Goal: Download file/media

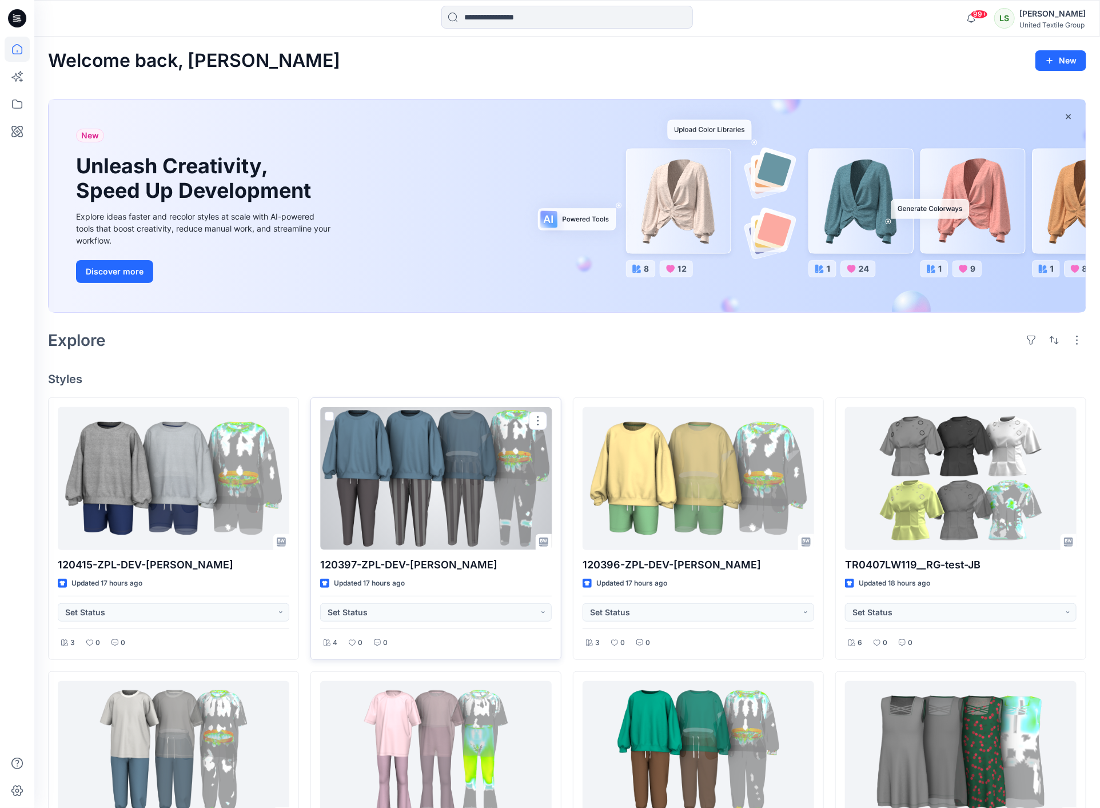
click at [466, 461] on div at bounding box center [435, 478] width 231 height 142
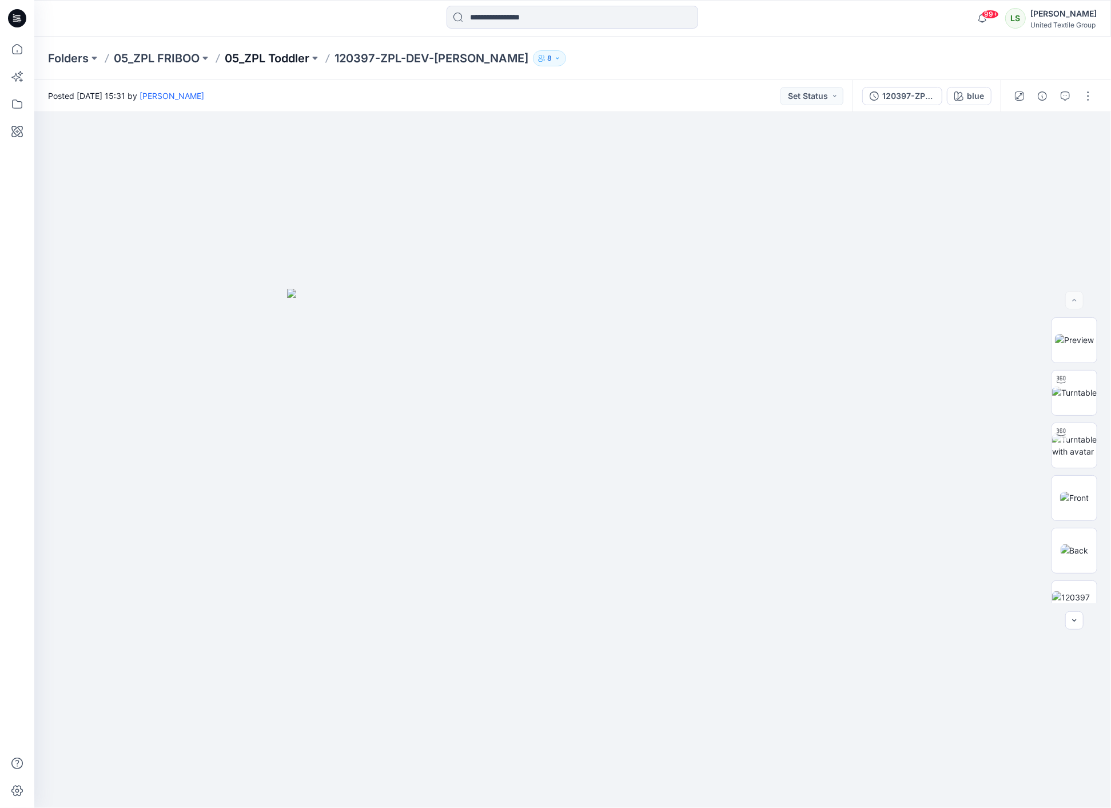
click at [286, 61] on p "05_ZPL Toddler" at bounding box center [267, 58] width 85 height 16
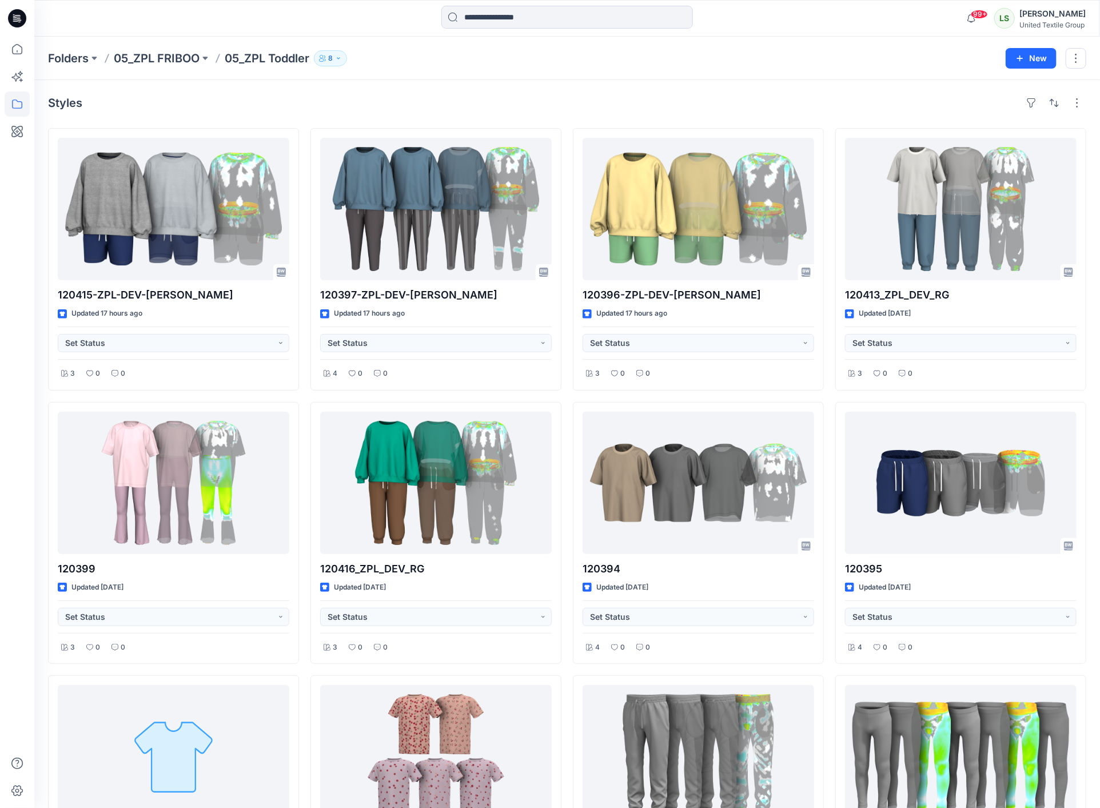
click at [338, 60] on icon "button" at bounding box center [338, 58] width 7 height 7
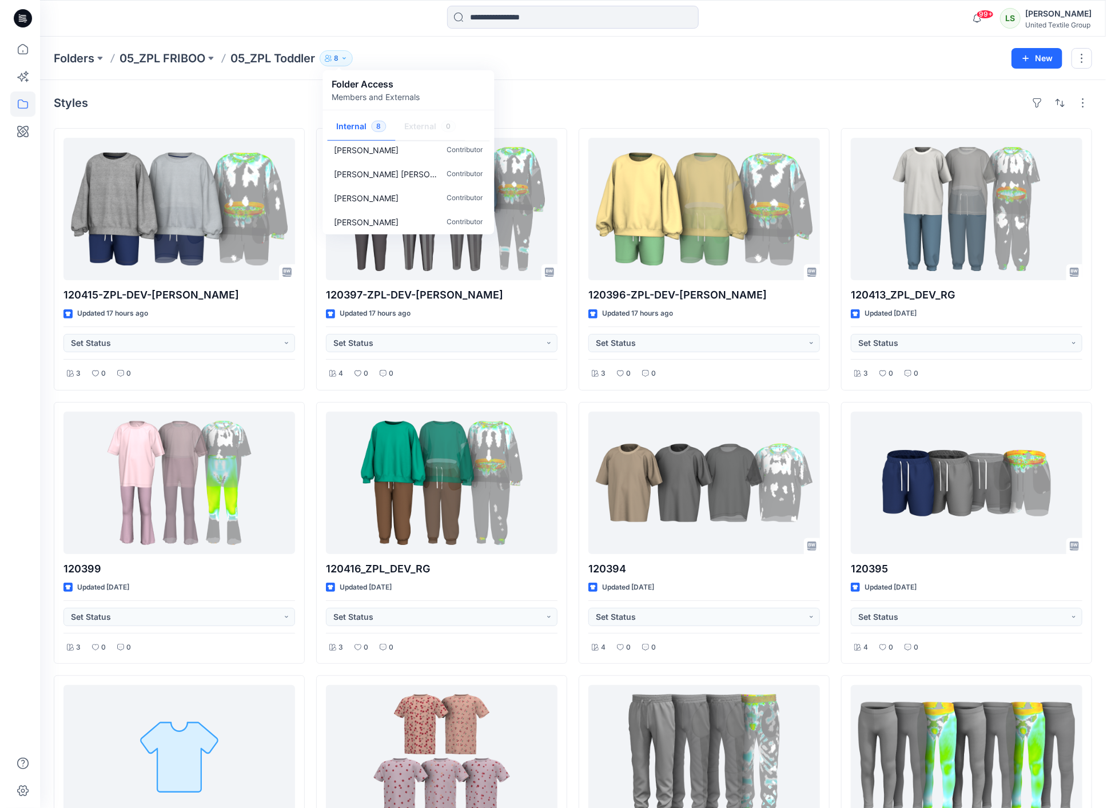
scroll to position [106, 0]
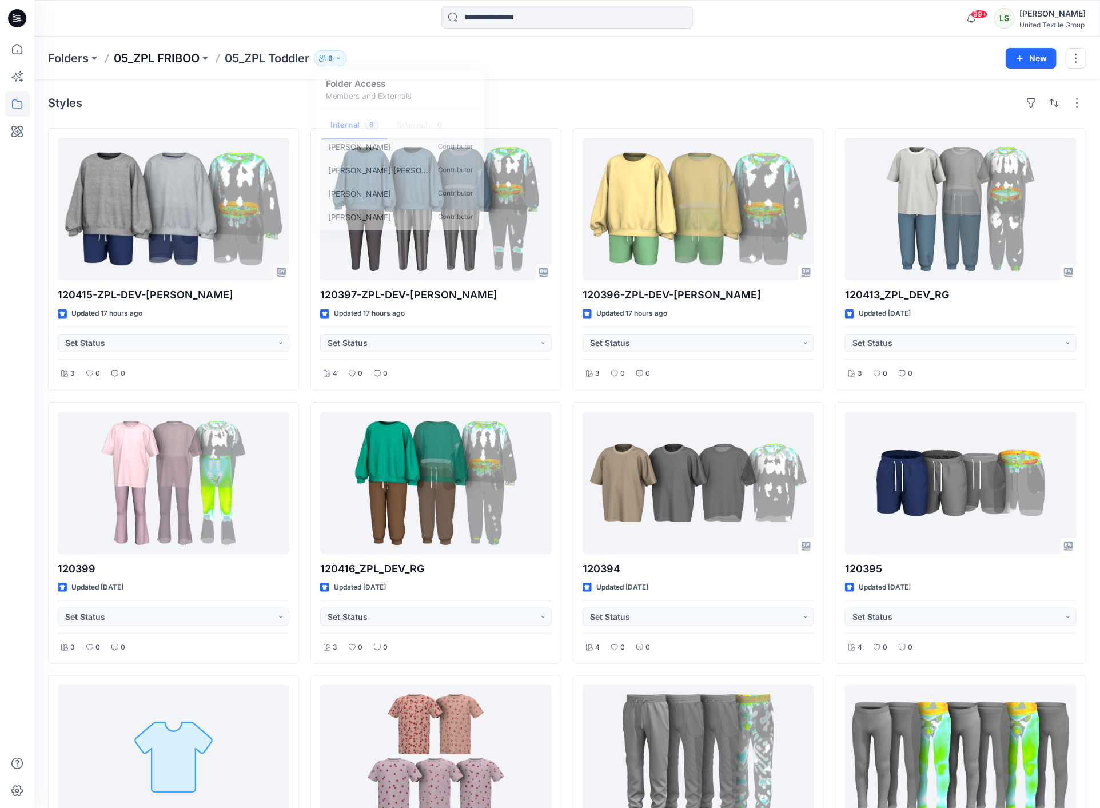
click at [189, 59] on p "05_ZPL FRIBOO" at bounding box center [157, 58] width 86 height 16
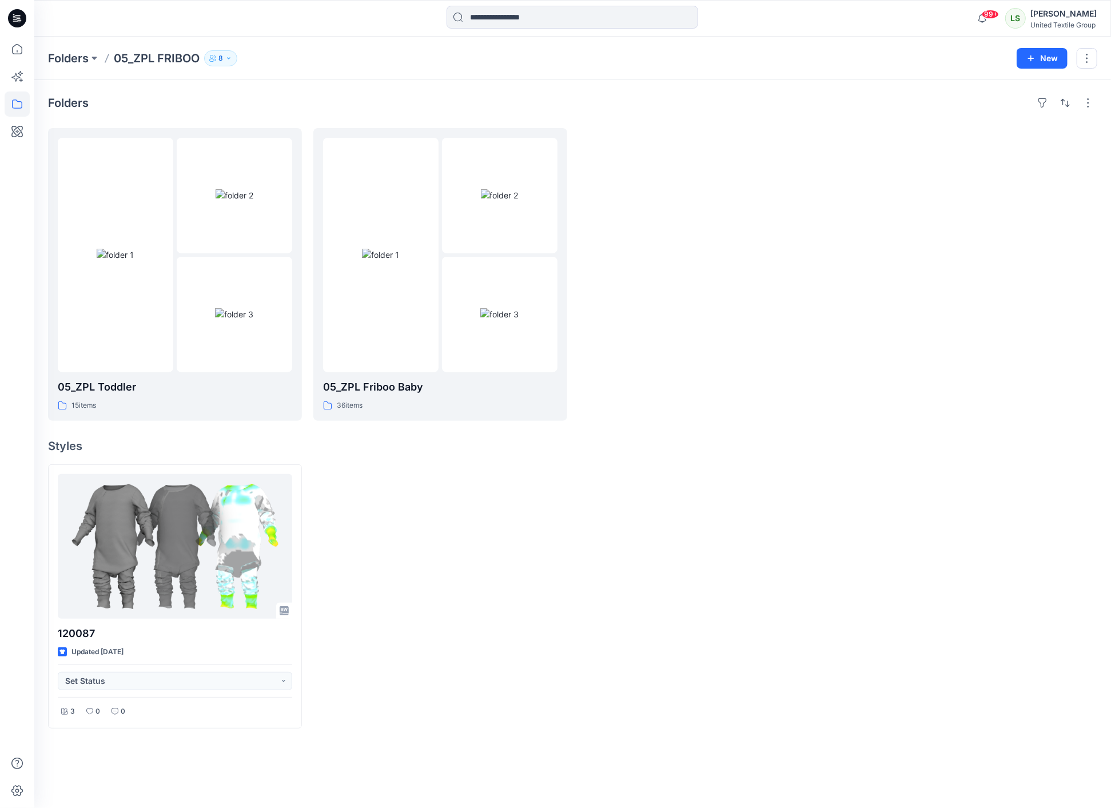
click at [229, 62] on button "8" at bounding box center [220, 58] width 33 height 16
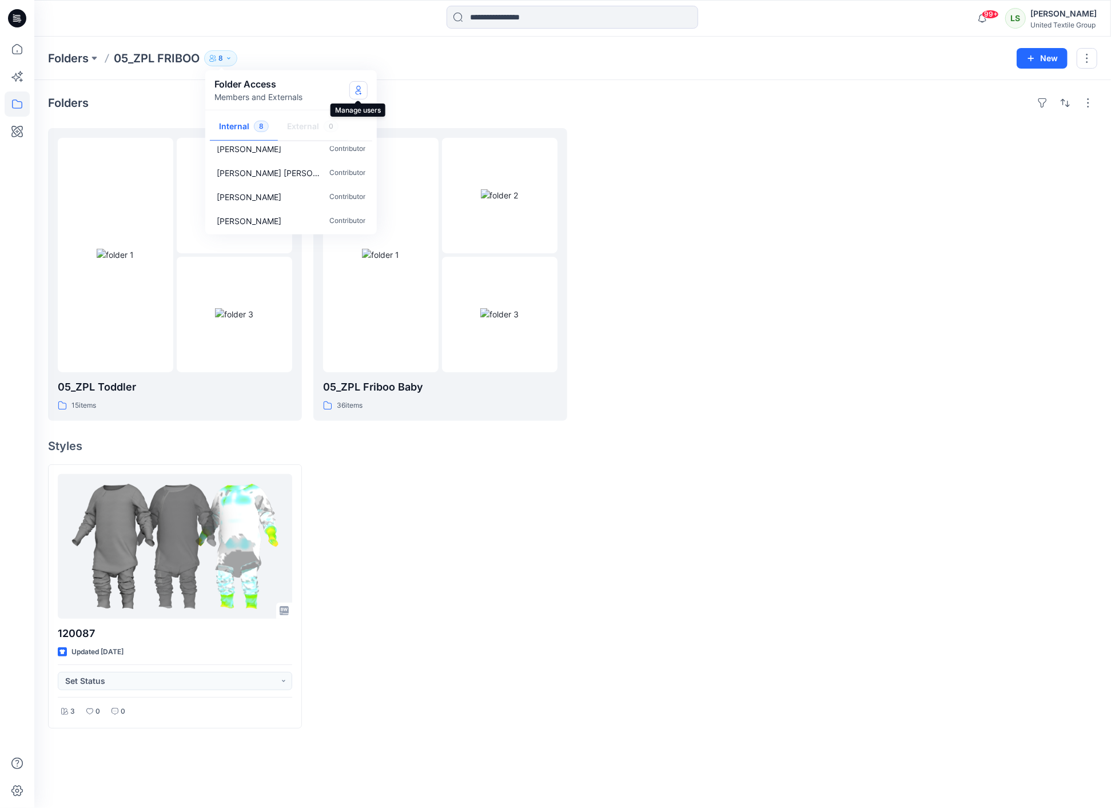
click at [363, 84] on button "Manage Users" at bounding box center [358, 90] width 18 height 18
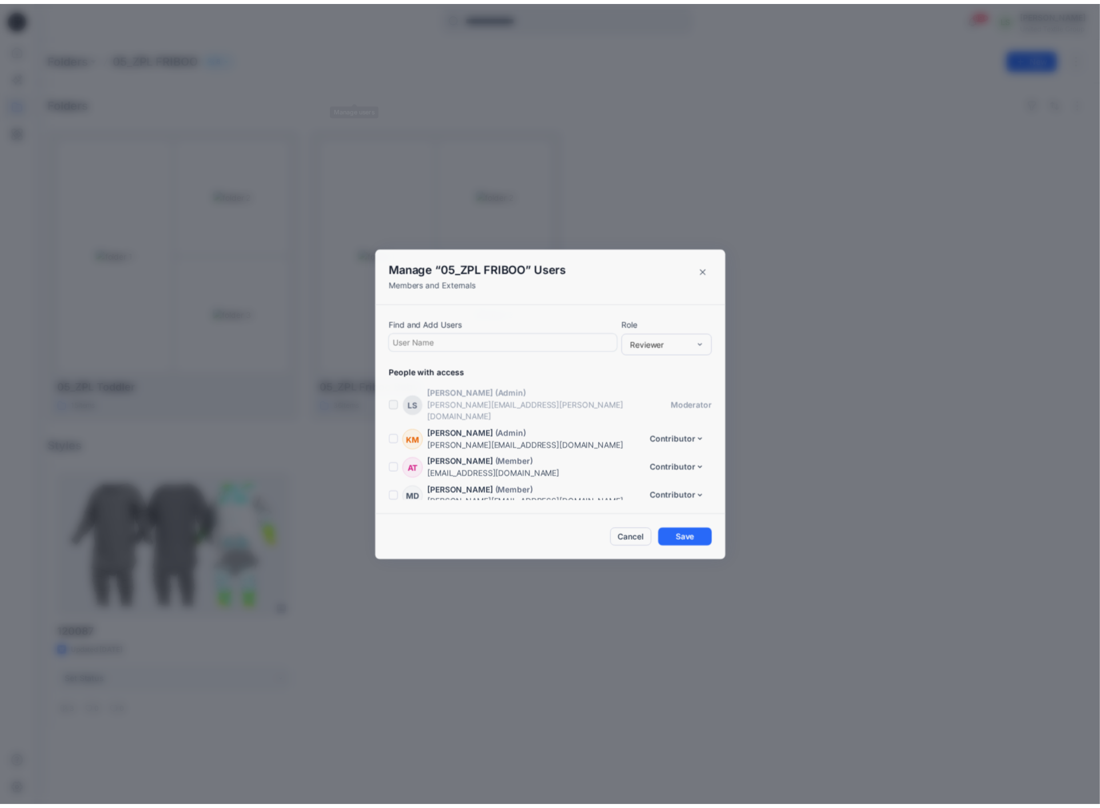
scroll to position [110, 0]
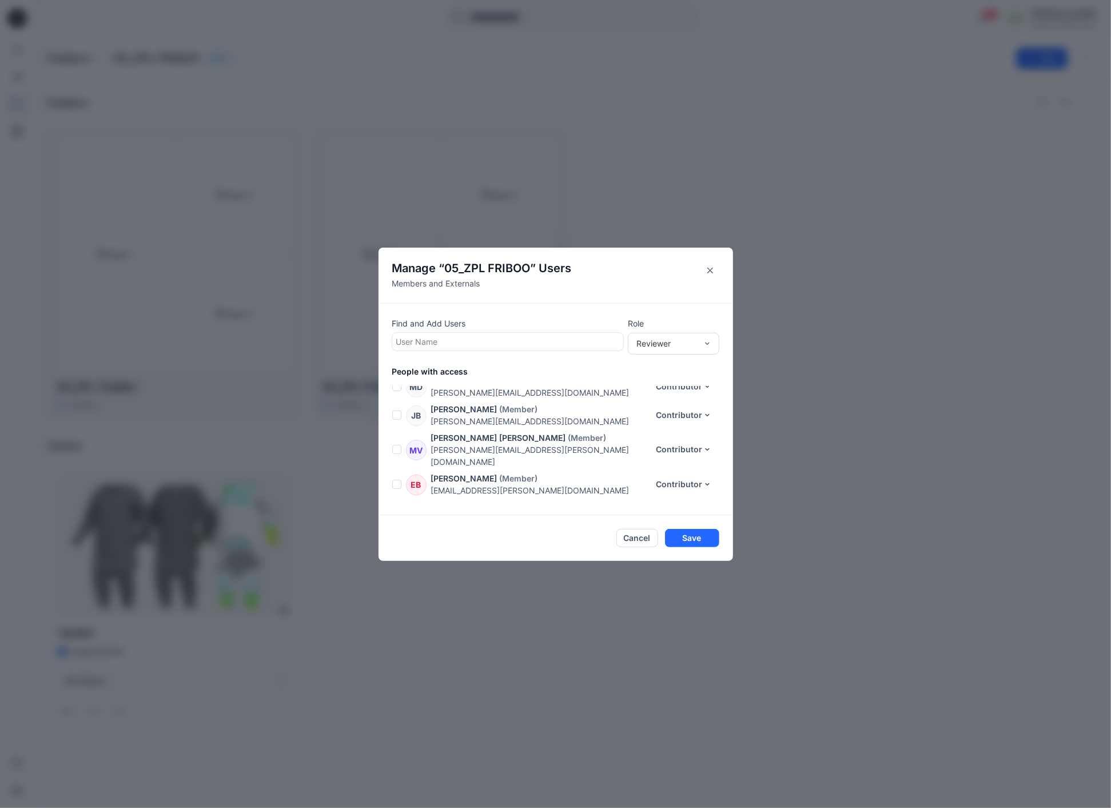
click at [536, 345] on div at bounding box center [507, 341] width 223 height 14
type input "****"
click at [484, 373] on p "Asta Sideraviciene" at bounding box center [452, 370] width 69 height 15
click at [699, 541] on button "Save" at bounding box center [692, 538] width 54 height 18
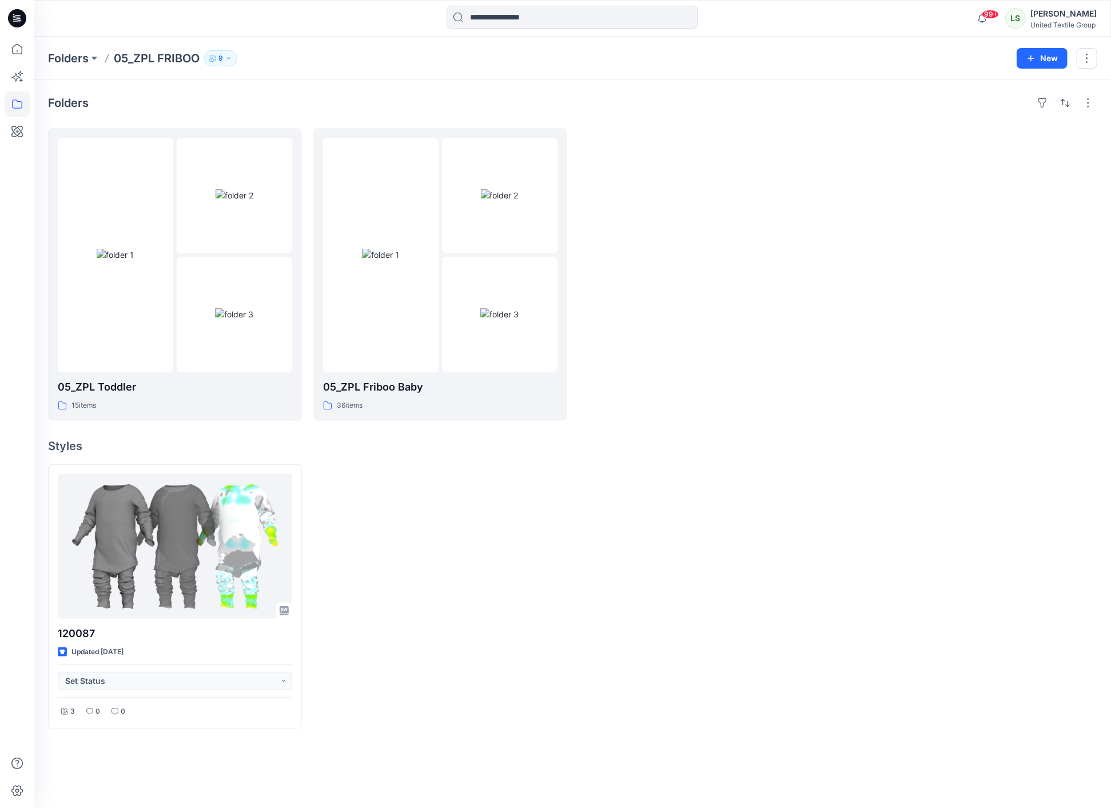
click at [866, 292] on div at bounding box center [970, 274] width 254 height 293
drag, startPoint x: 253, startPoint y: 101, endPoint x: 65, endPoint y: 63, distance: 191.8
click at [253, 101] on div "Folders" at bounding box center [572, 103] width 1049 height 18
click at [14, 27] on icon at bounding box center [17, 18] width 18 height 37
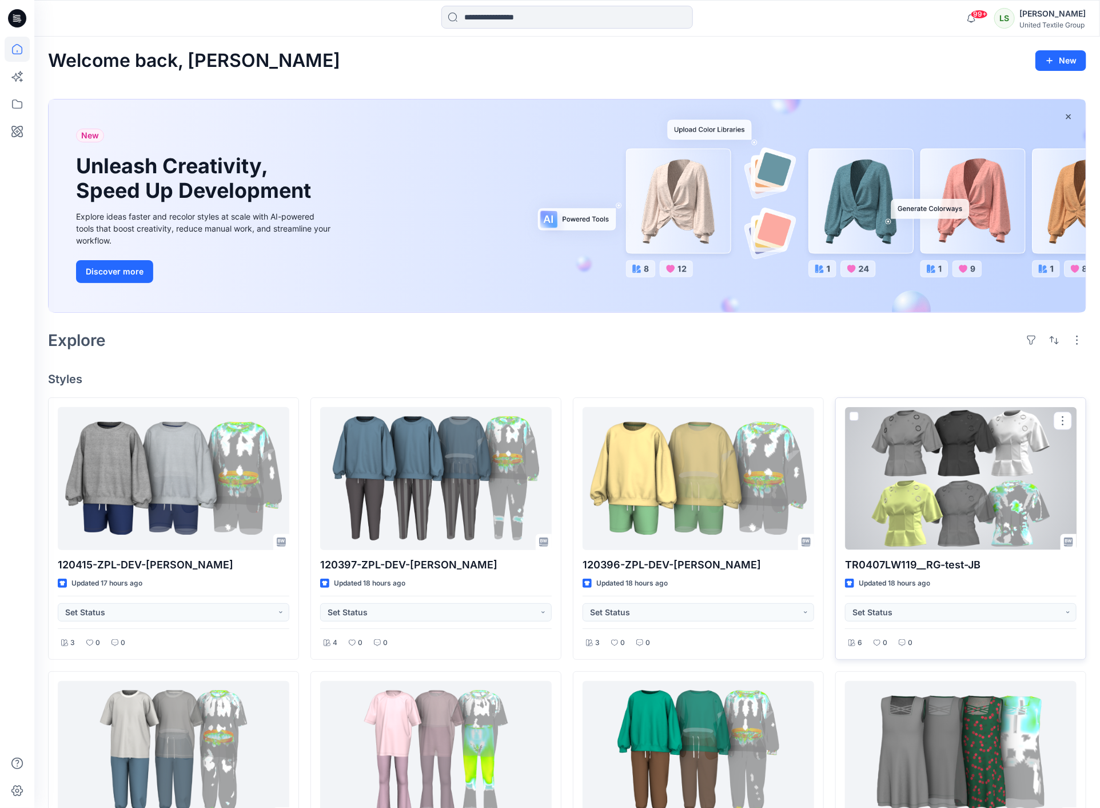
click at [923, 454] on div at bounding box center [960, 478] width 231 height 142
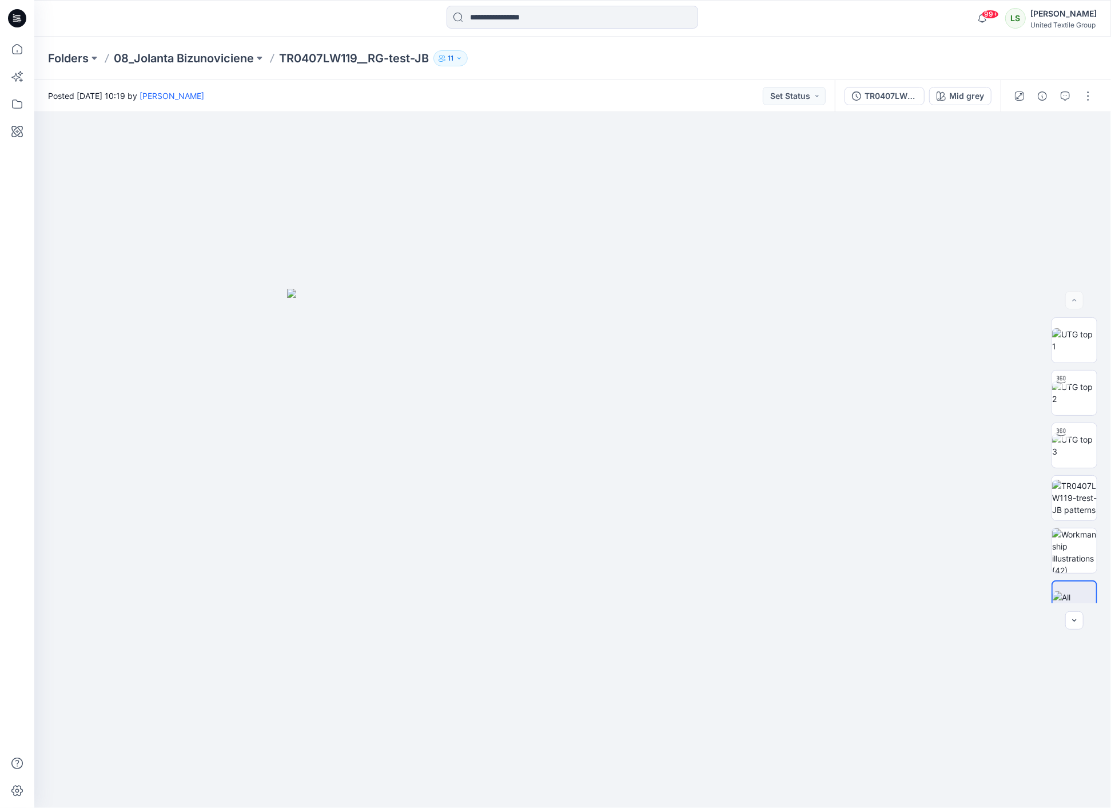
click at [15, 17] on icon at bounding box center [17, 18] width 18 height 18
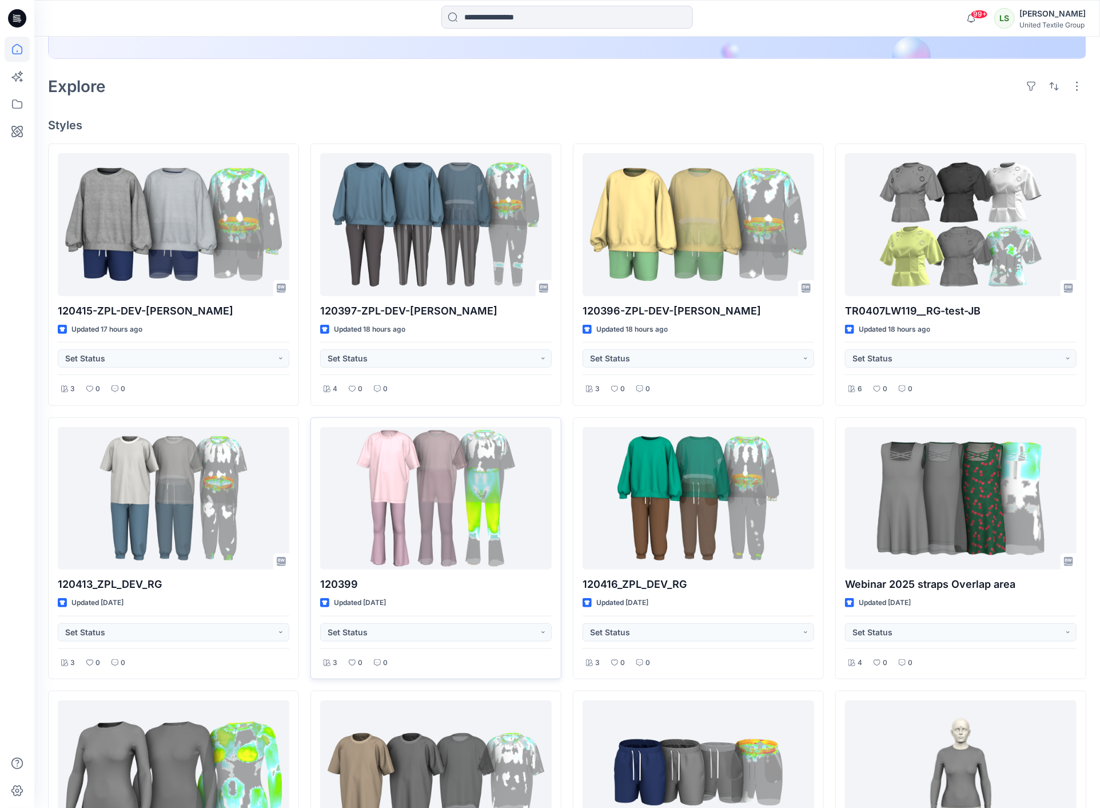
scroll to position [190, 0]
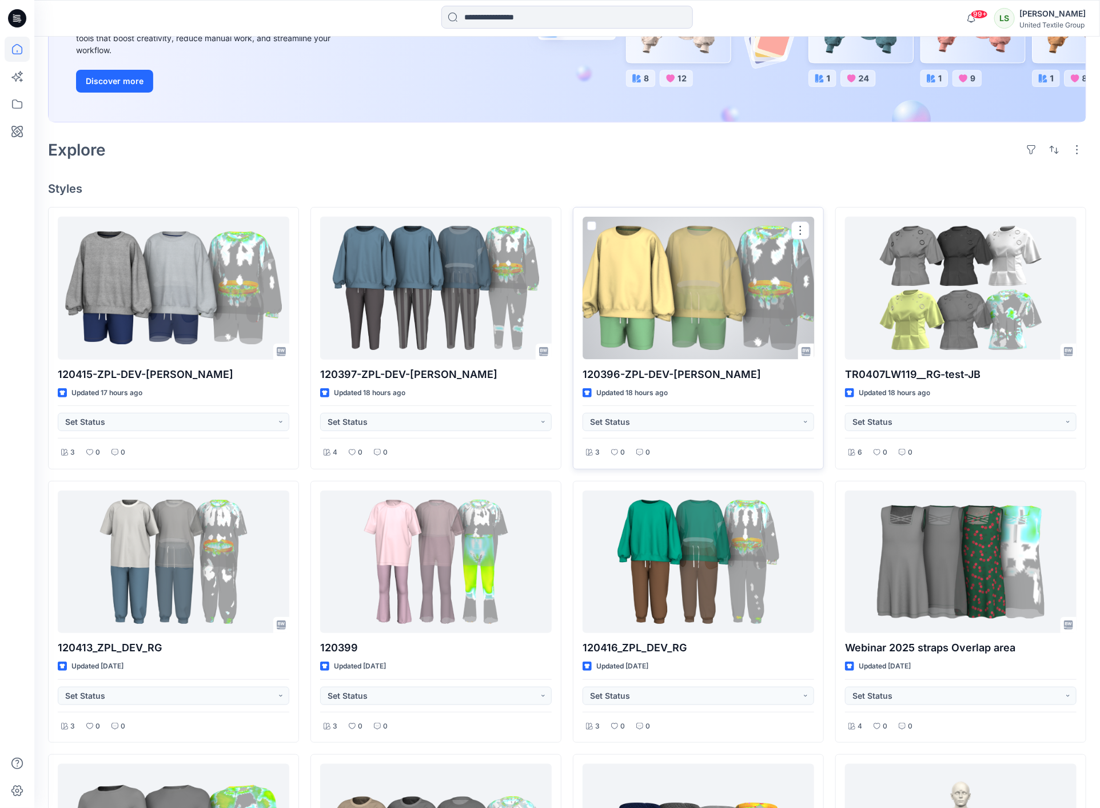
click at [712, 299] on div at bounding box center [697, 288] width 231 height 142
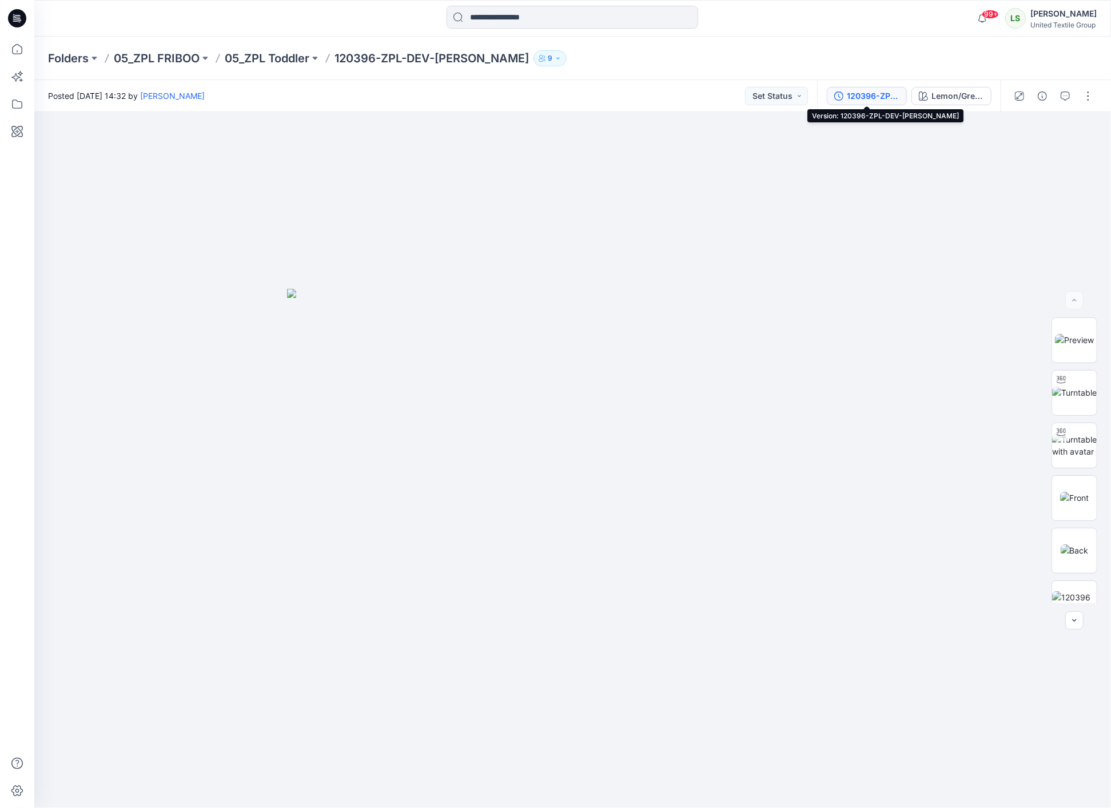
click at [861, 90] on div "120396-ZPL-DEV-[PERSON_NAME]" at bounding box center [872, 96] width 53 height 13
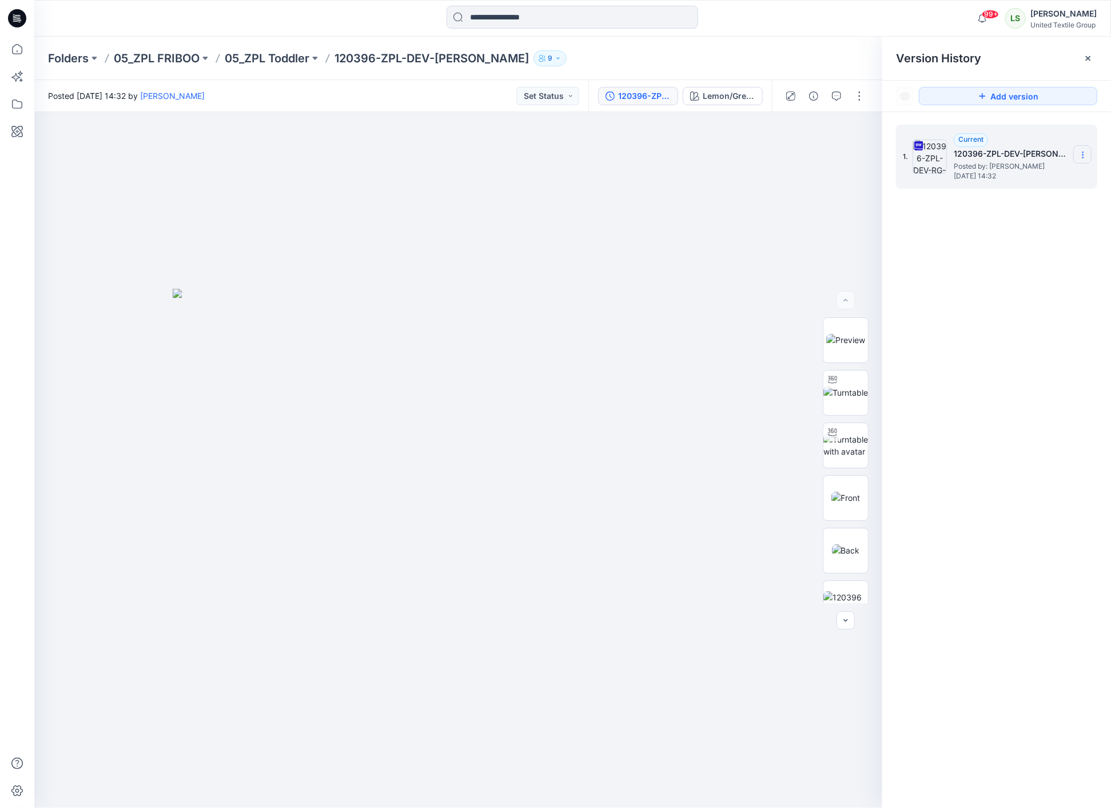
click at [1086, 151] on icon at bounding box center [1082, 154] width 9 height 9
click at [1014, 181] on span "Download Source BW File" at bounding box center [1024, 178] width 95 height 14
click at [841, 372] on img at bounding box center [845, 370] width 29 height 12
click at [844, 417] on img at bounding box center [846, 422] width 28 height 12
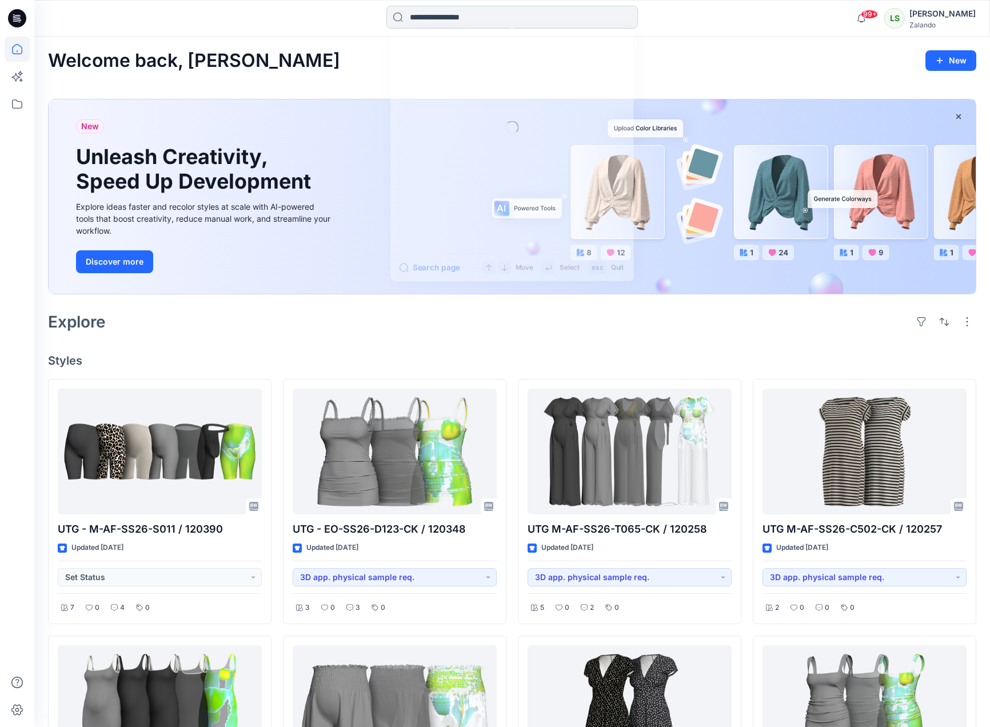
click at [432, 23] on input at bounding box center [511, 17] width 251 height 23
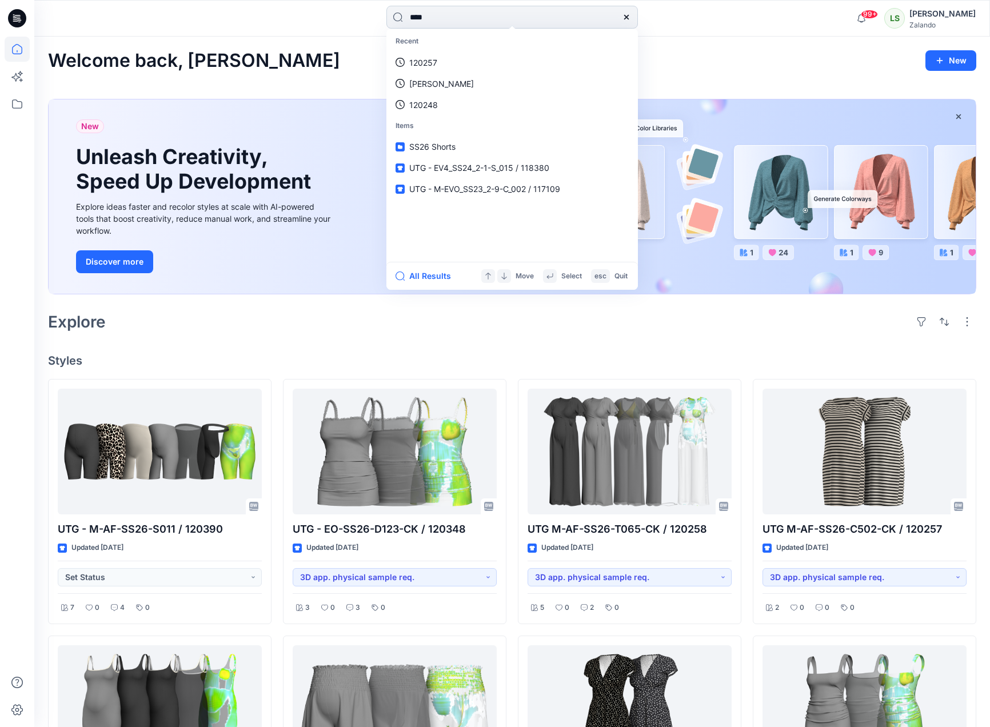
type input "****"
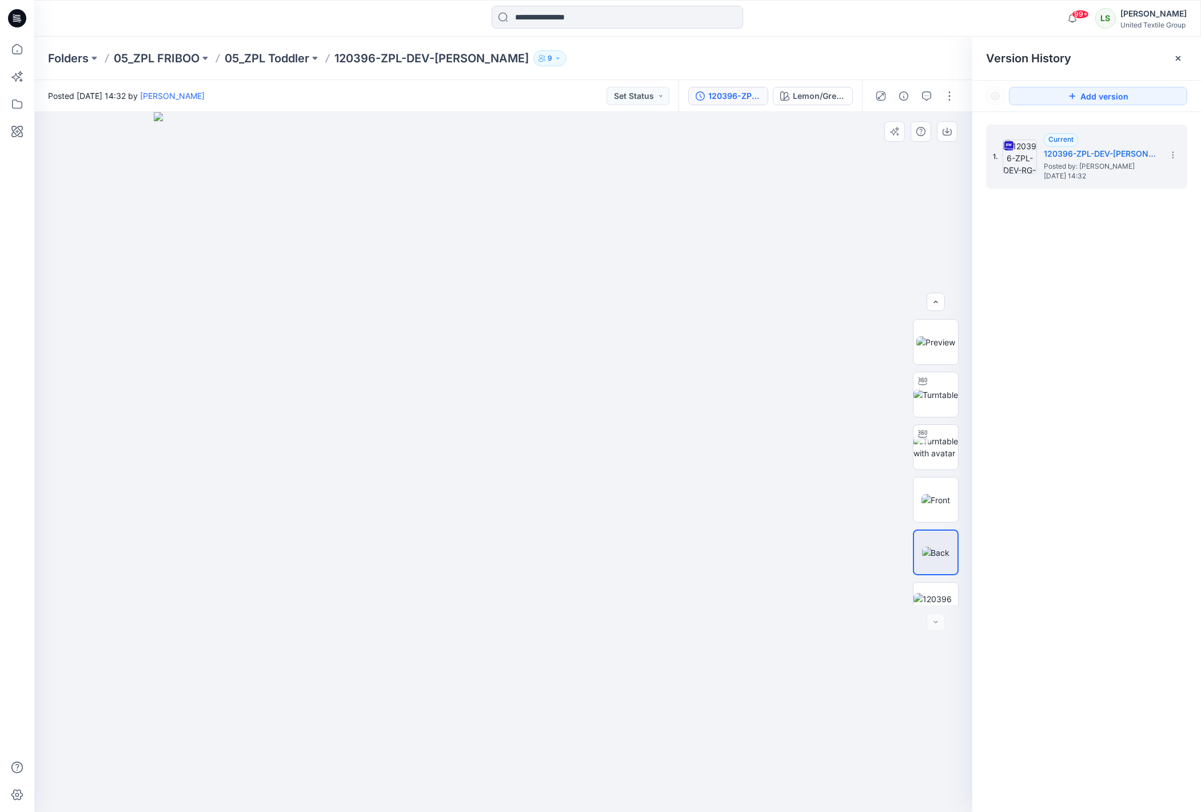
scroll to position [128, 0]
